Goal: Task Accomplishment & Management: Use online tool/utility

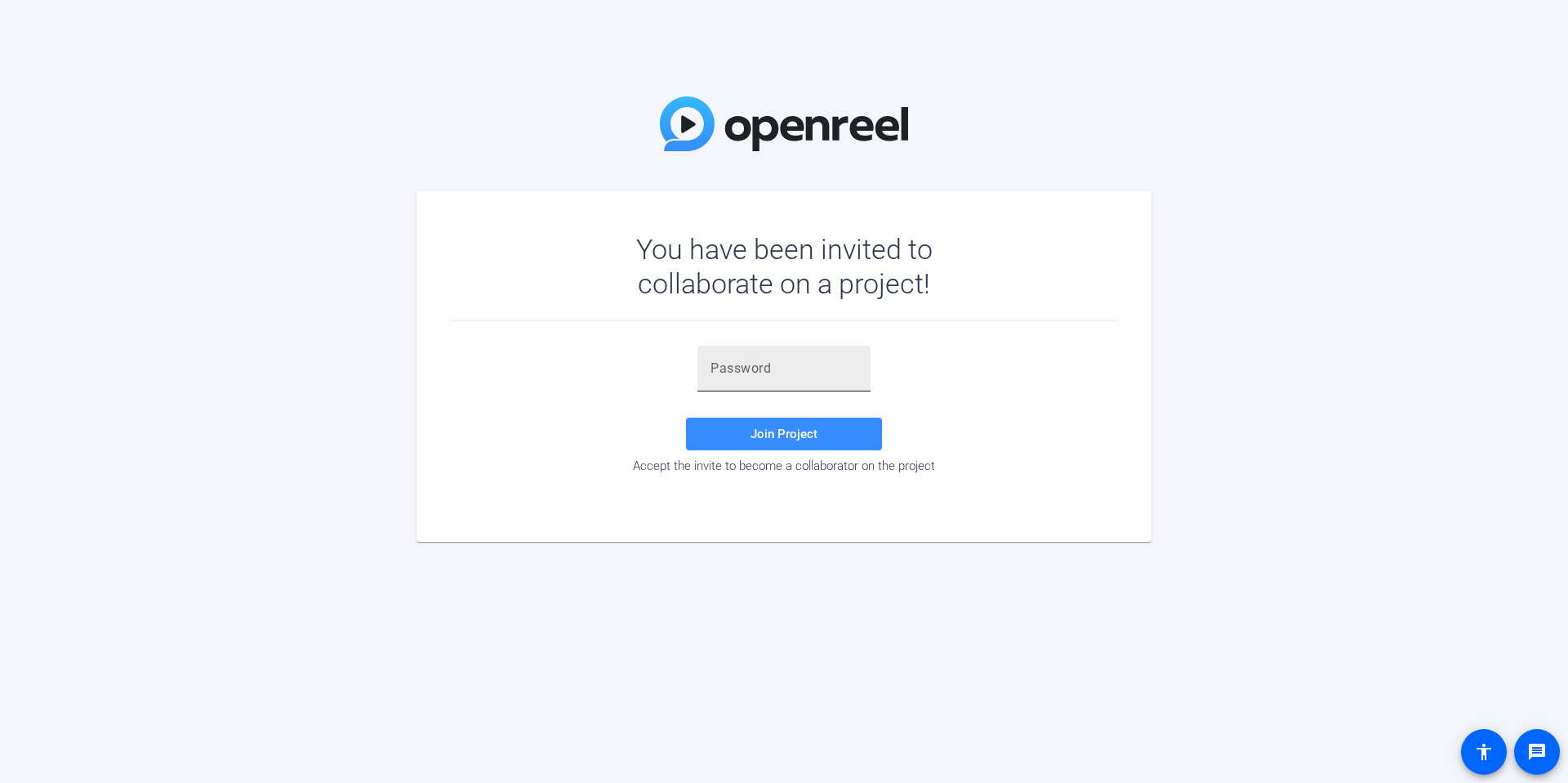
click at [785, 369] on input "text" at bounding box center [784, 368] width 147 height 20
paste input "Vw&k,T"
type input "Vw&k,T"
click at [803, 437] on span "Join Project" at bounding box center [784, 434] width 67 height 15
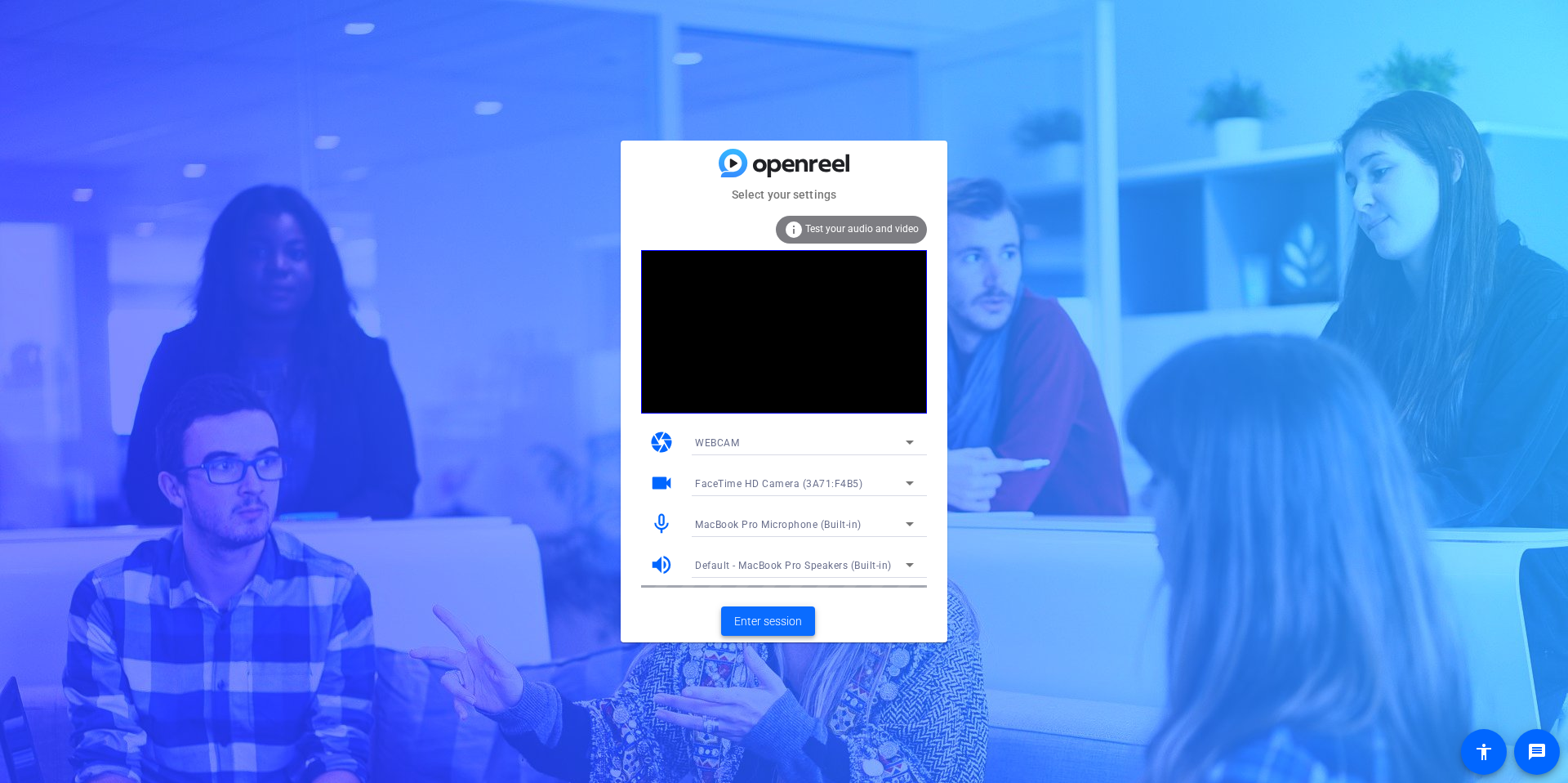
click at [767, 617] on span "Enter session" at bounding box center [768, 621] width 68 height 17
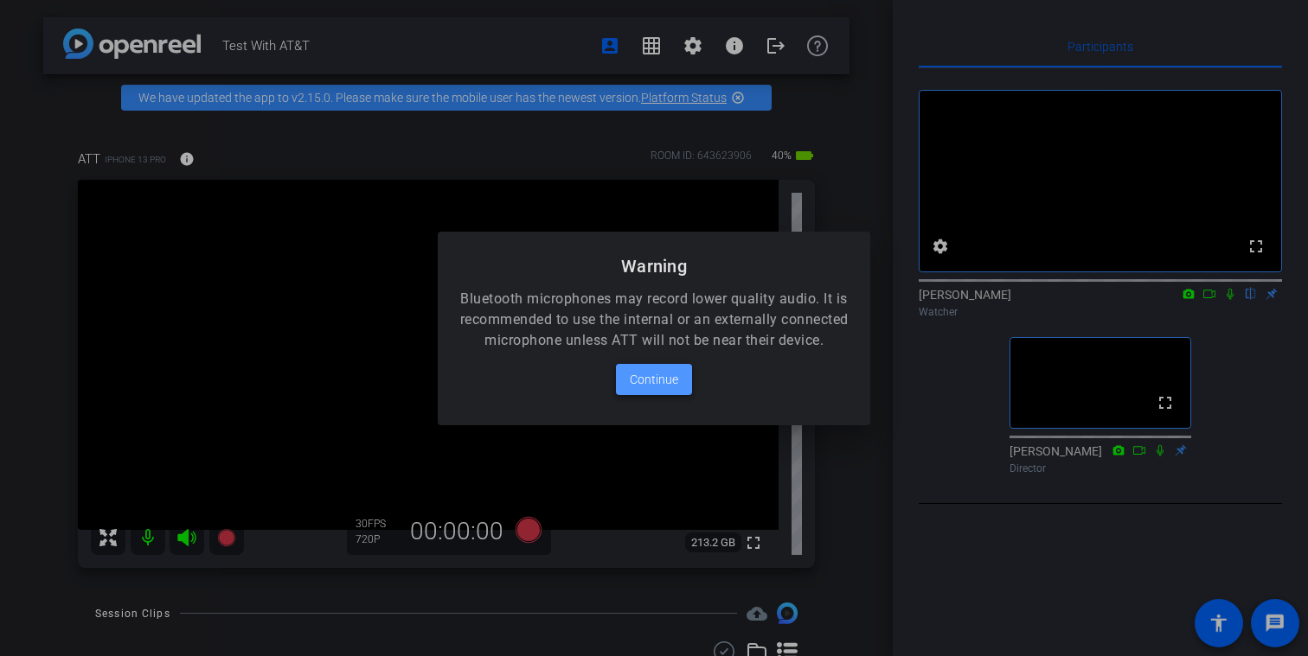
click at [656, 386] on span "Continue" at bounding box center [654, 379] width 48 height 21
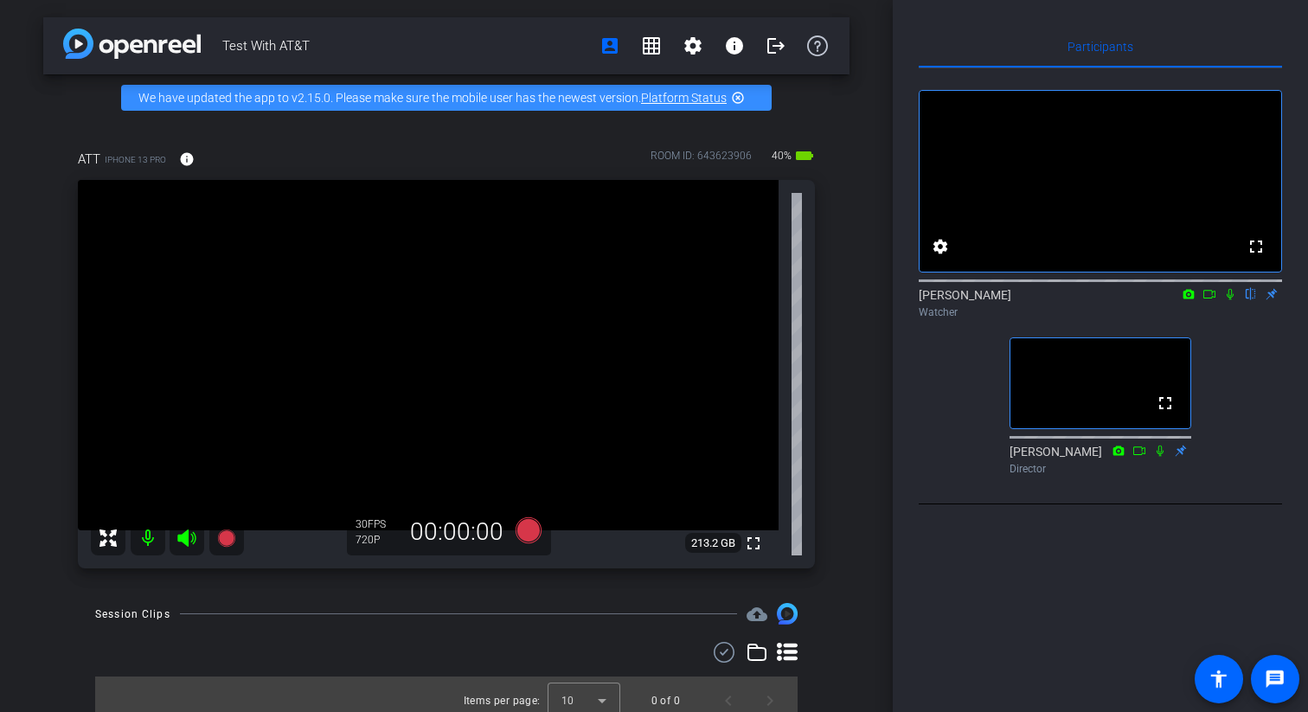
click at [1206, 298] on icon at bounding box center [1209, 294] width 12 height 9
click at [1249, 302] on mat-icon at bounding box center [1250, 294] width 21 height 16
click at [1229, 302] on mat-icon at bounding box center [1229, 294] width 21 height 16
click at [1232, 300] on icon at bounding box center [1231, 294] width 10 height 11
click at [1213, 302] on mat-icon at bounding box center [1209, 294] width 21 height 16
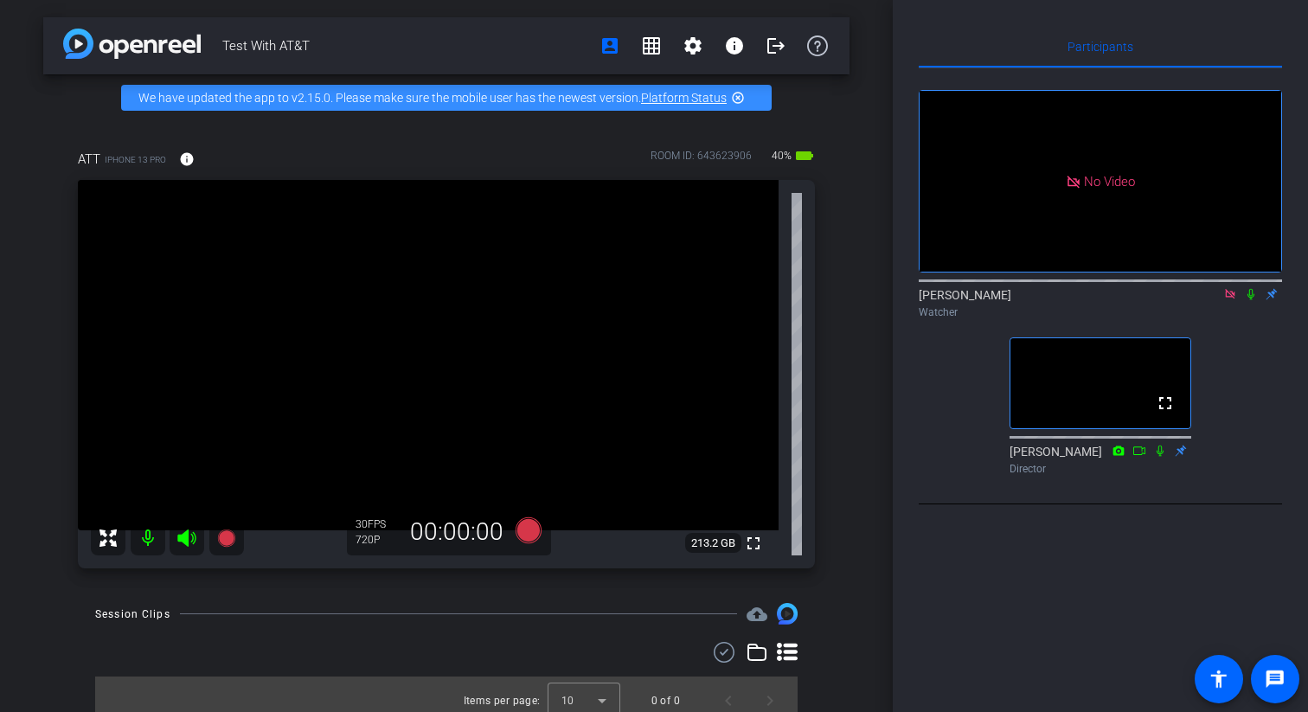
click at [1249, 300] on icon at bounding box center [1250, 294] width 7 height 11
